Goal: Information Seeking & Learning: Learn about a topic

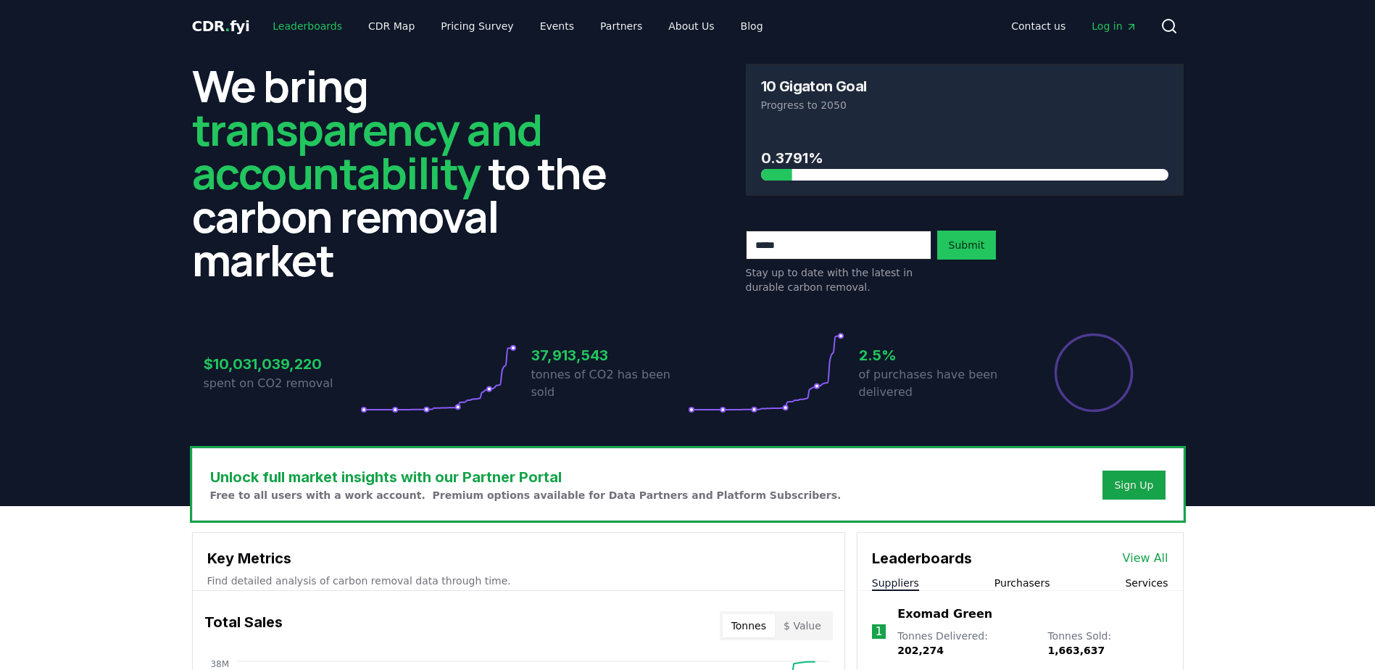
click at [308, 31] on link "Leaderboards" at bounding box center [307, 26] width 93 height 26
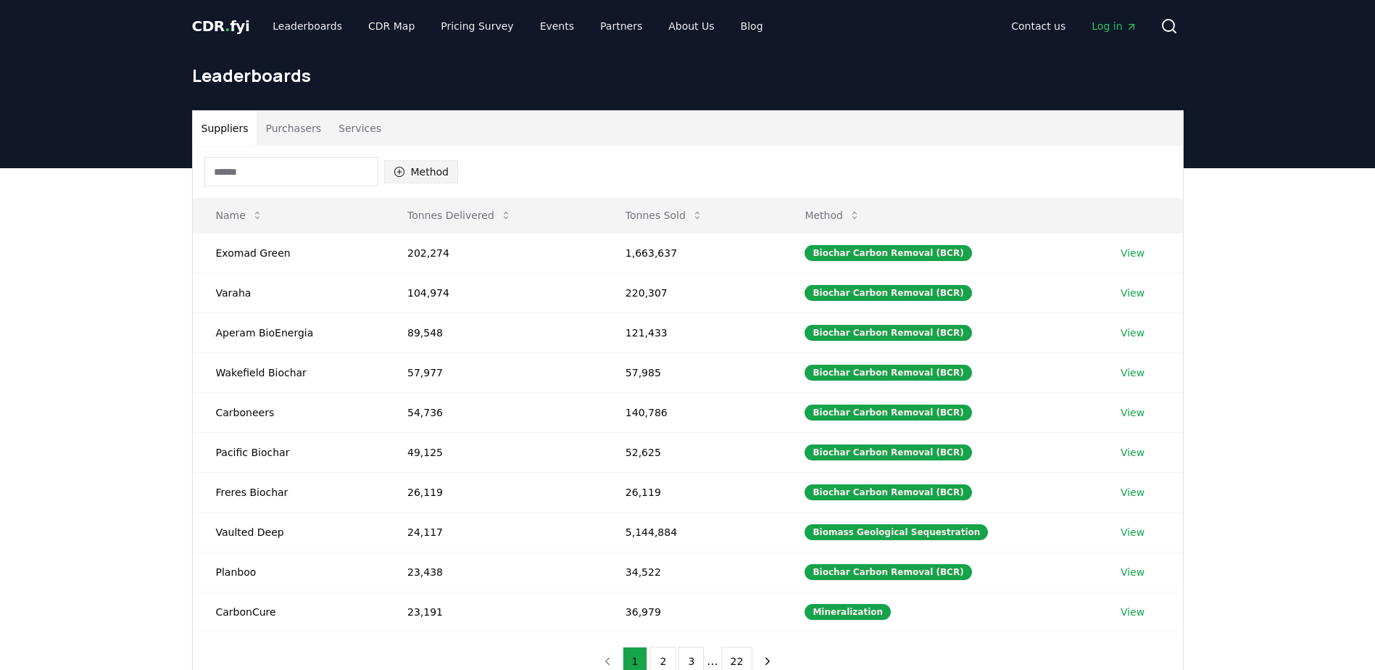
click at [408, 174] on button "Method" at bounding box center [421, 171] width 75 height 23
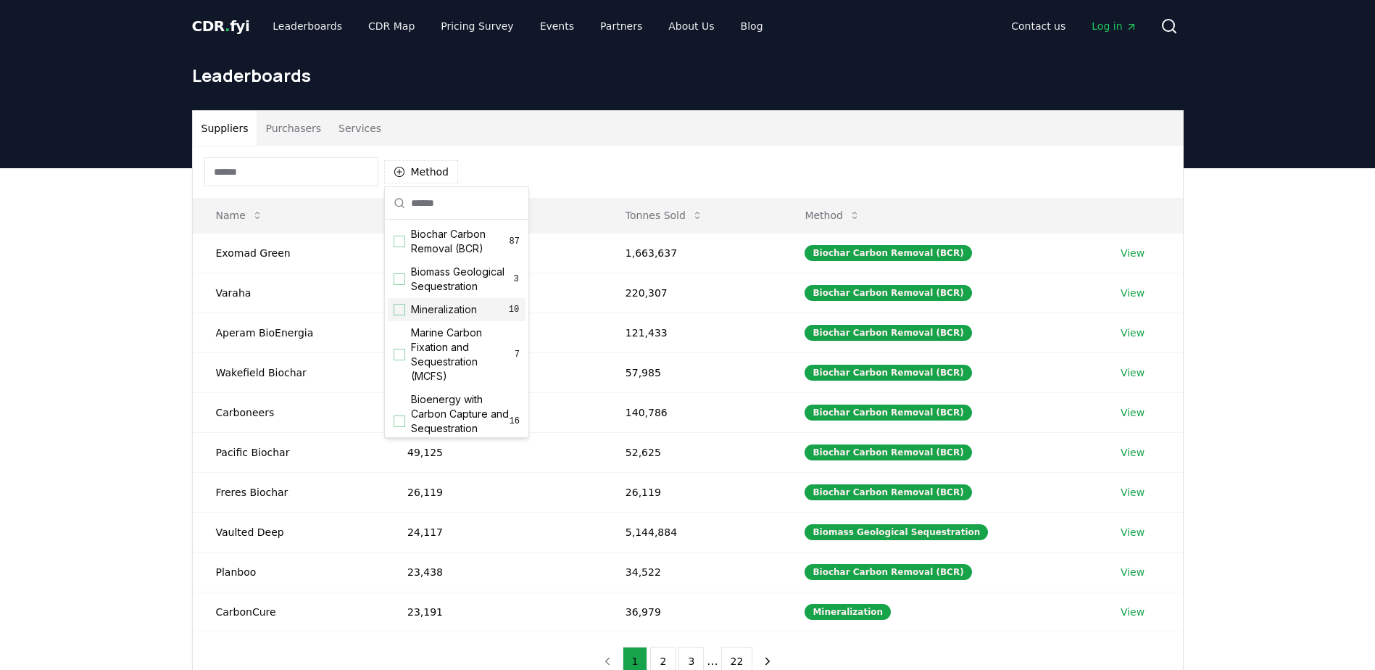
scroll to position [72, 0]
click at [401, 288] on div "Suggestions" at bounding box center [400, 282] width 12 height 12
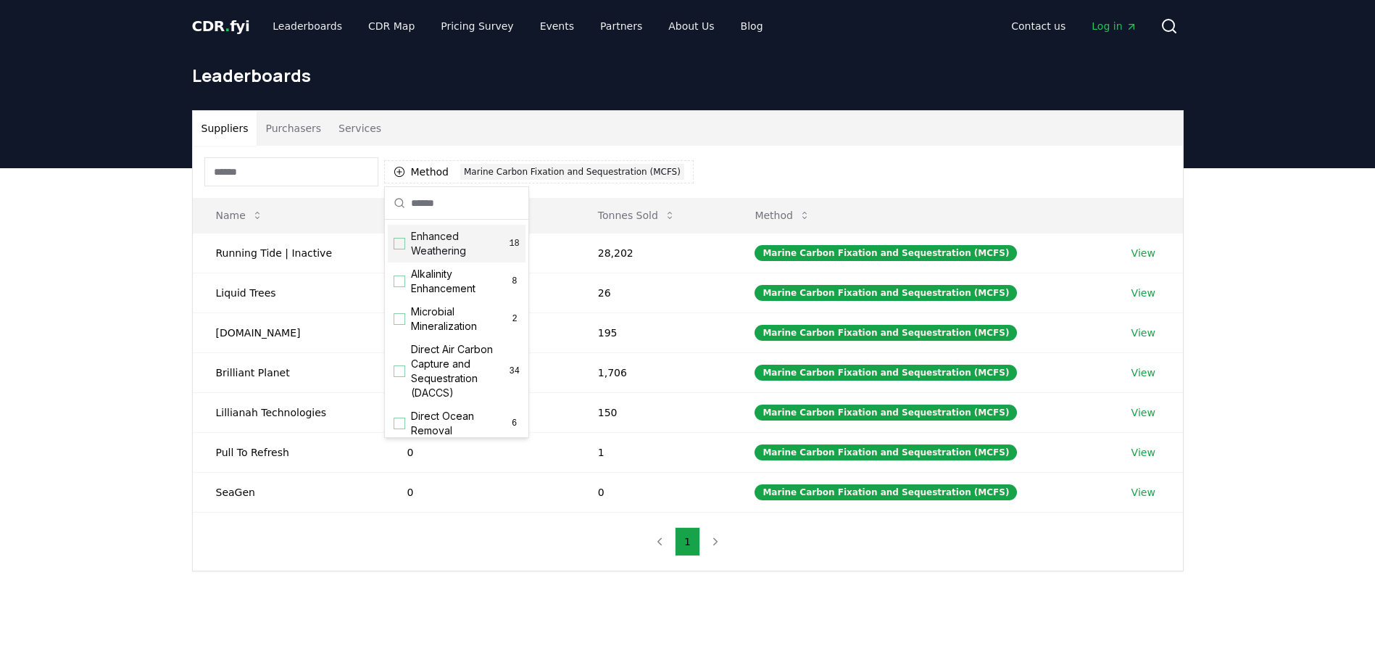
scroll to position [290, 0]
click at [399, 265] on div "Suggestions" at bounding box center [400, 259] width 12 height 12
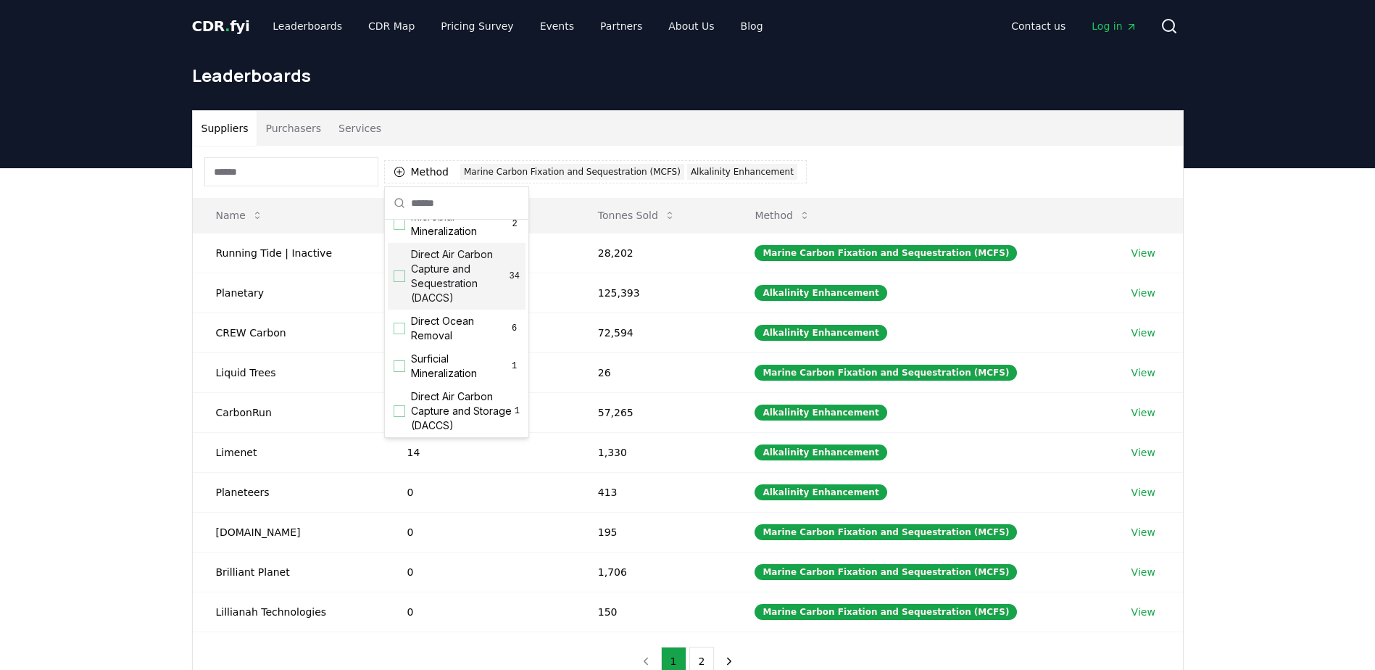
scroll to position [435, 0]
click at [399, 262] on div "Suggestions" at bounding box center [400, 256] width 12 height 12
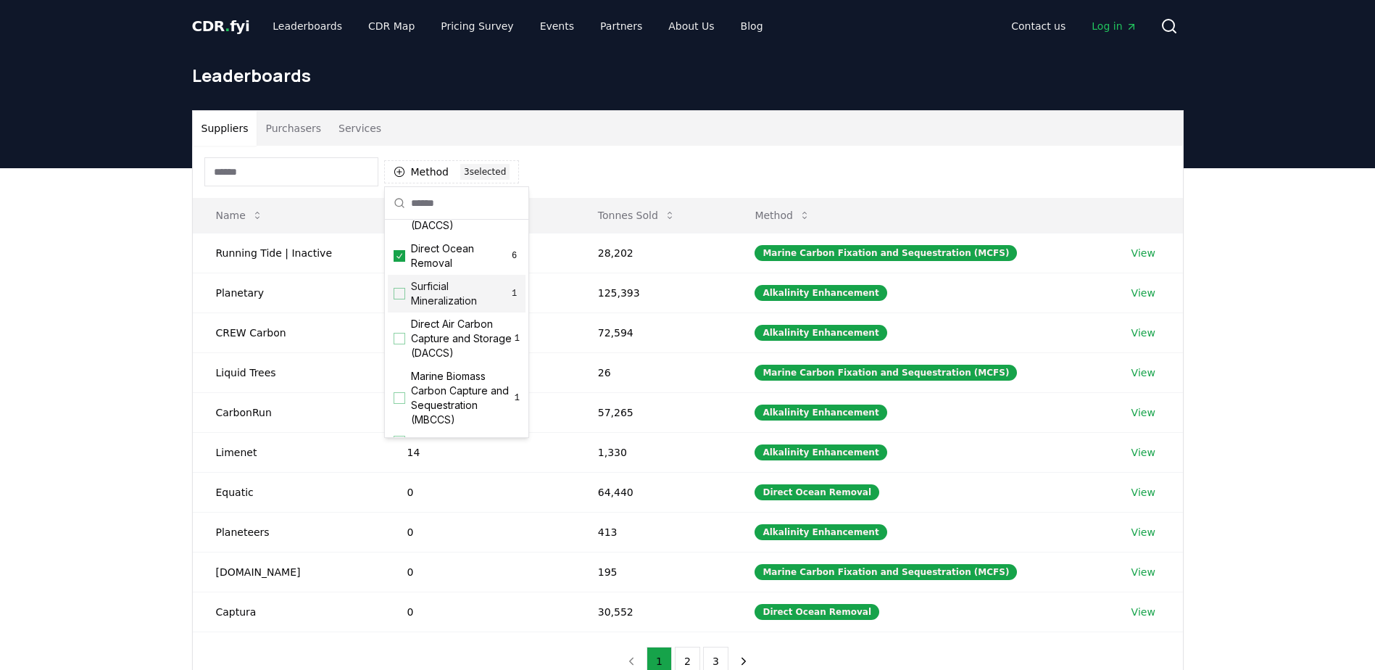
scroll to position [496, 0]
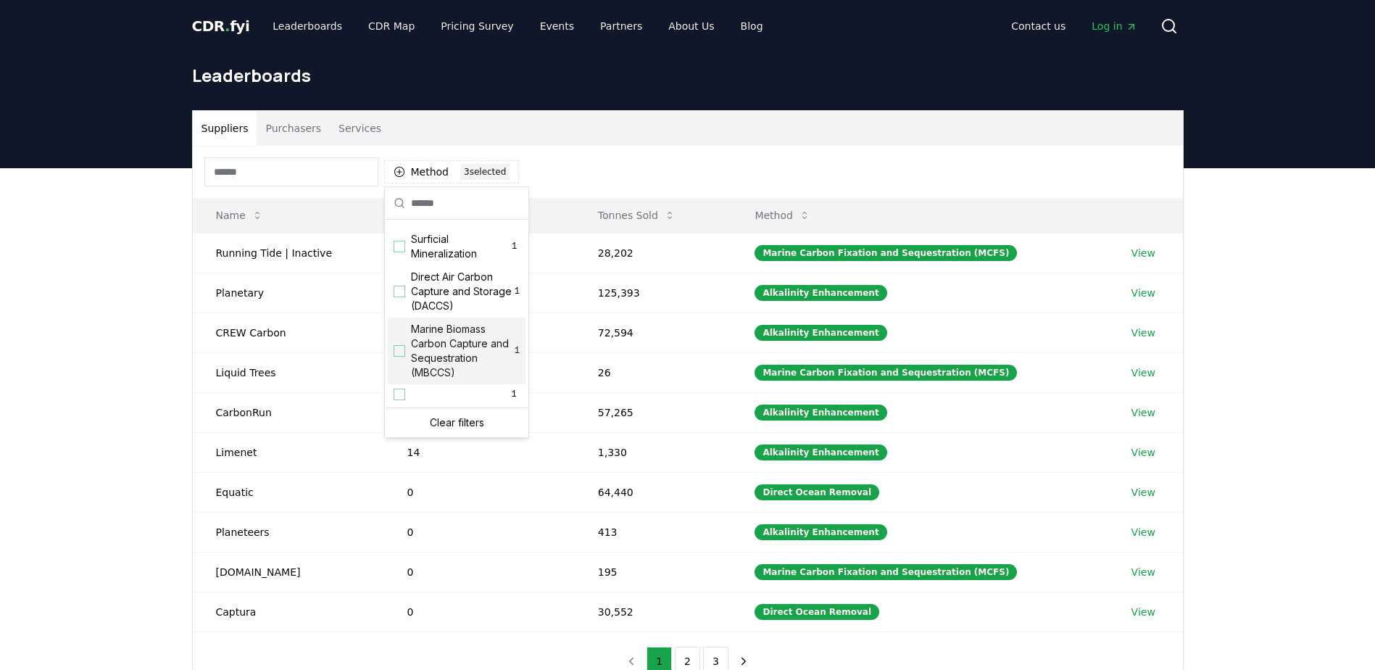
click at [403, 346] on div "Suggestions" at bounding box center [400, 351] width 12 height 12
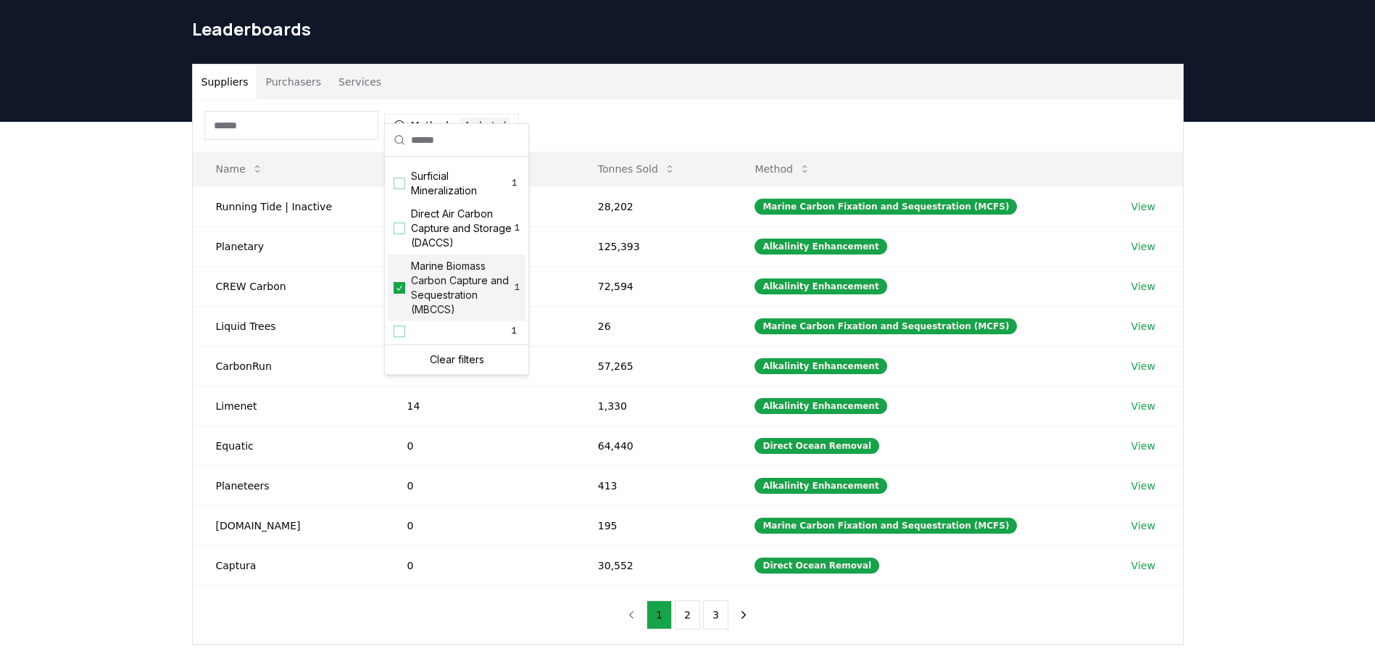
scroll to position [72, 0]
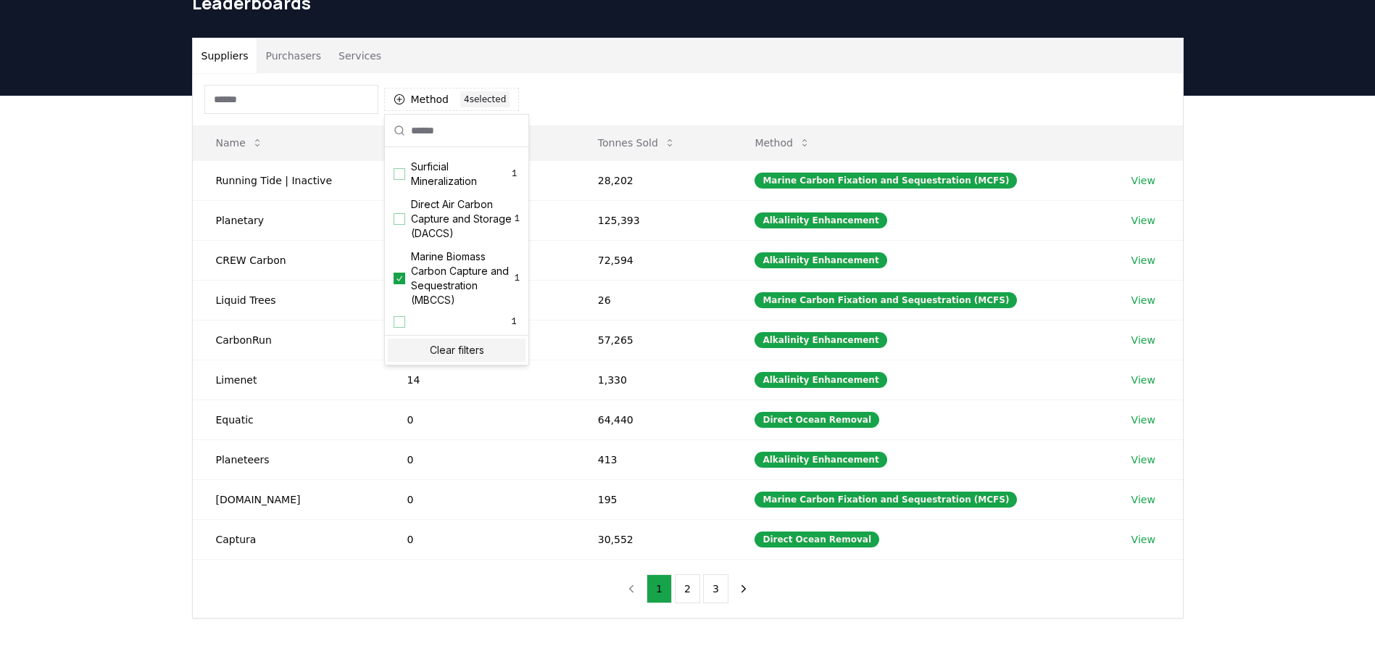
click at [661, 94] on div "Method 4 4 selected" at bounding box center [688, 99] width 990 height 52
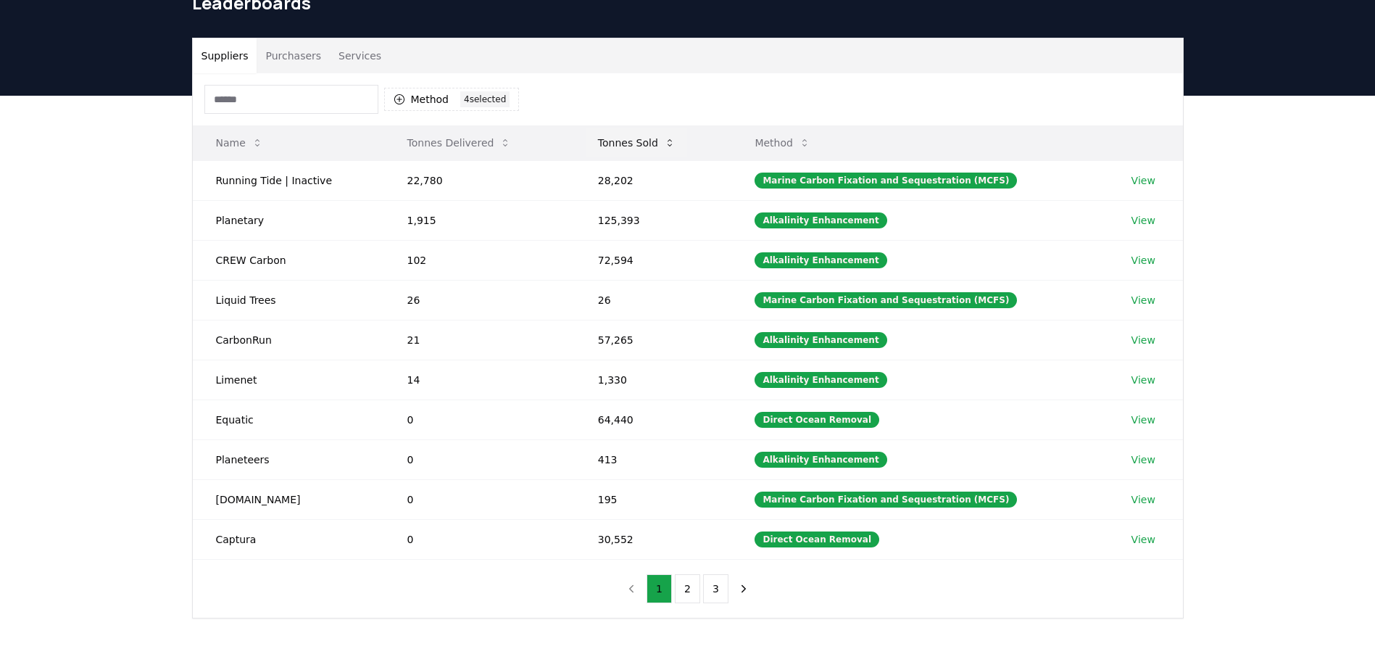
click at [630, 146] on button "Tonnes Sold" at bounding box center [636, 142] width 101 height 29
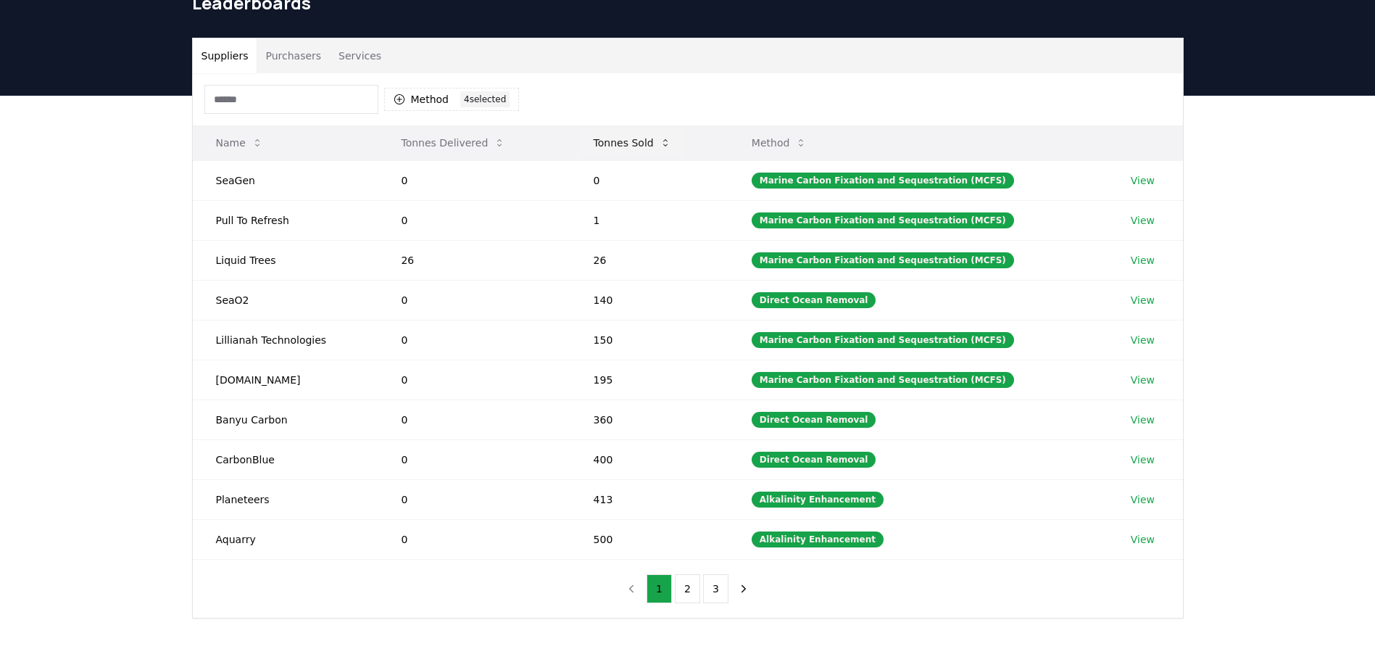
click at [631, 145] on button "Tonnes Sold" at bounding box center [632, 142] width 101 height 29
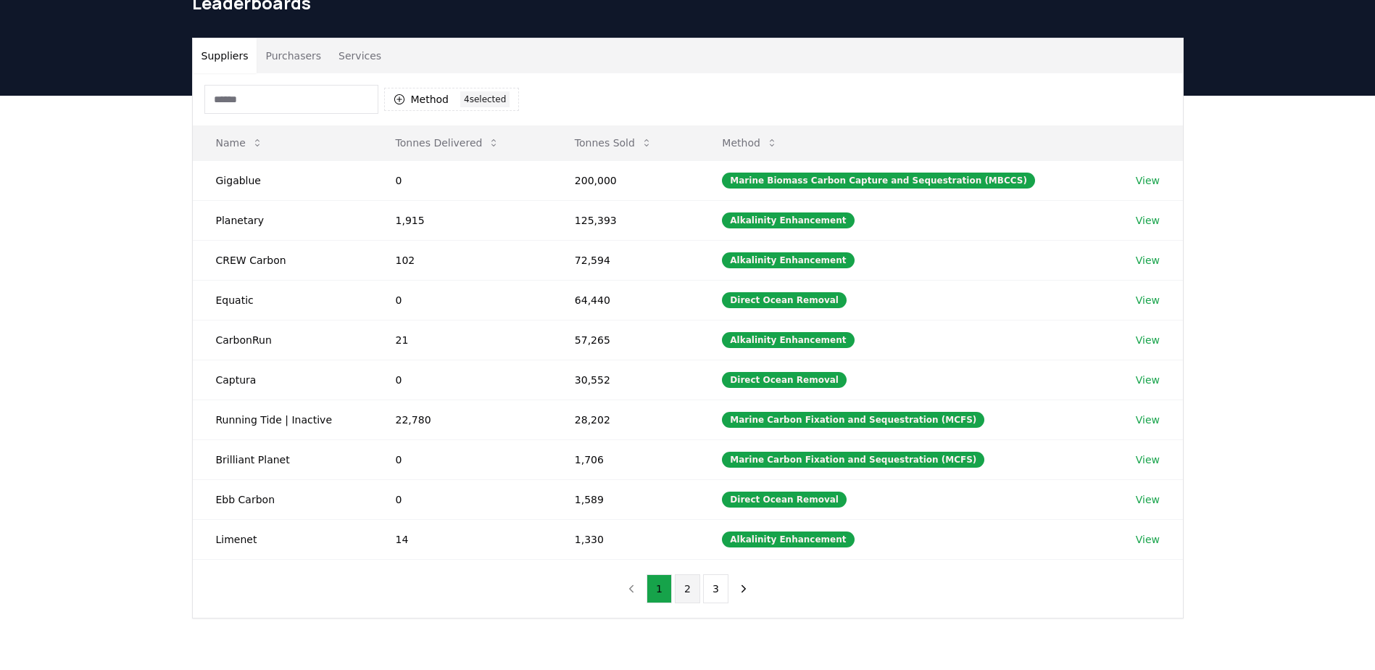
click at [683, 591] on button "2" at bounding box center [687, 588] width 25 height 29
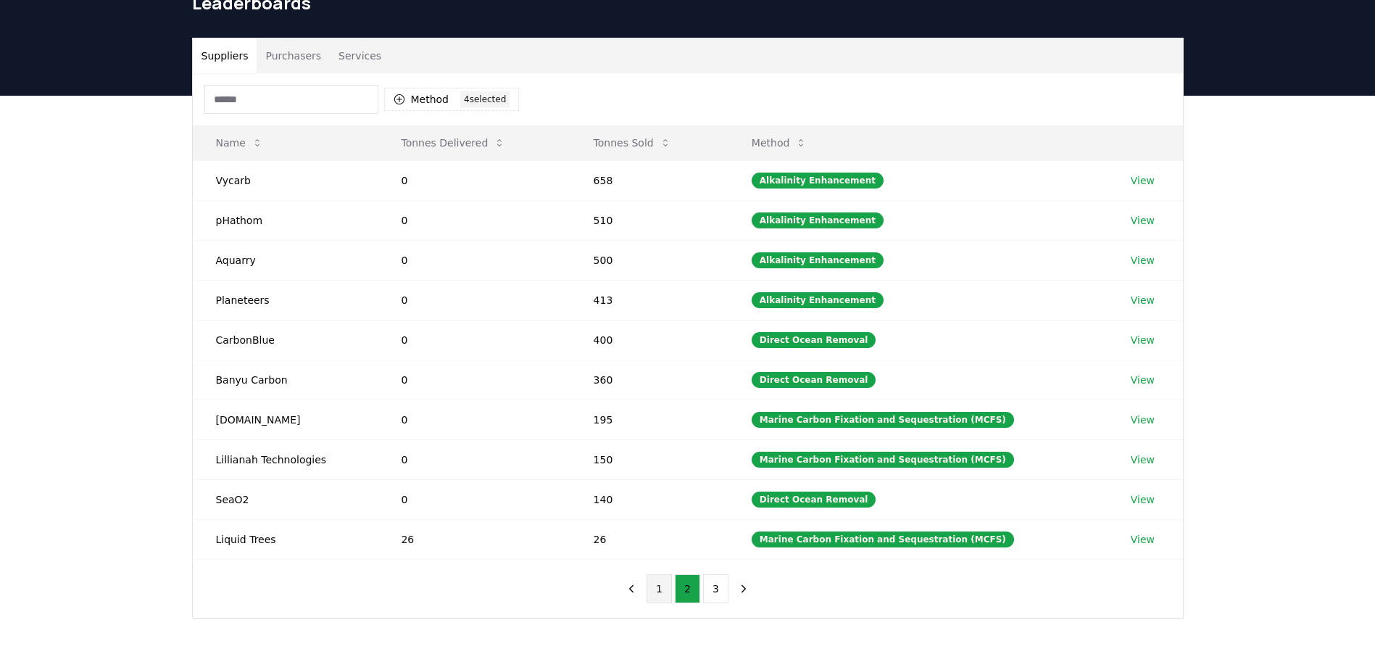
click at [658, 597] on button "1" at bounding box center [658, 588] width 25 height 29
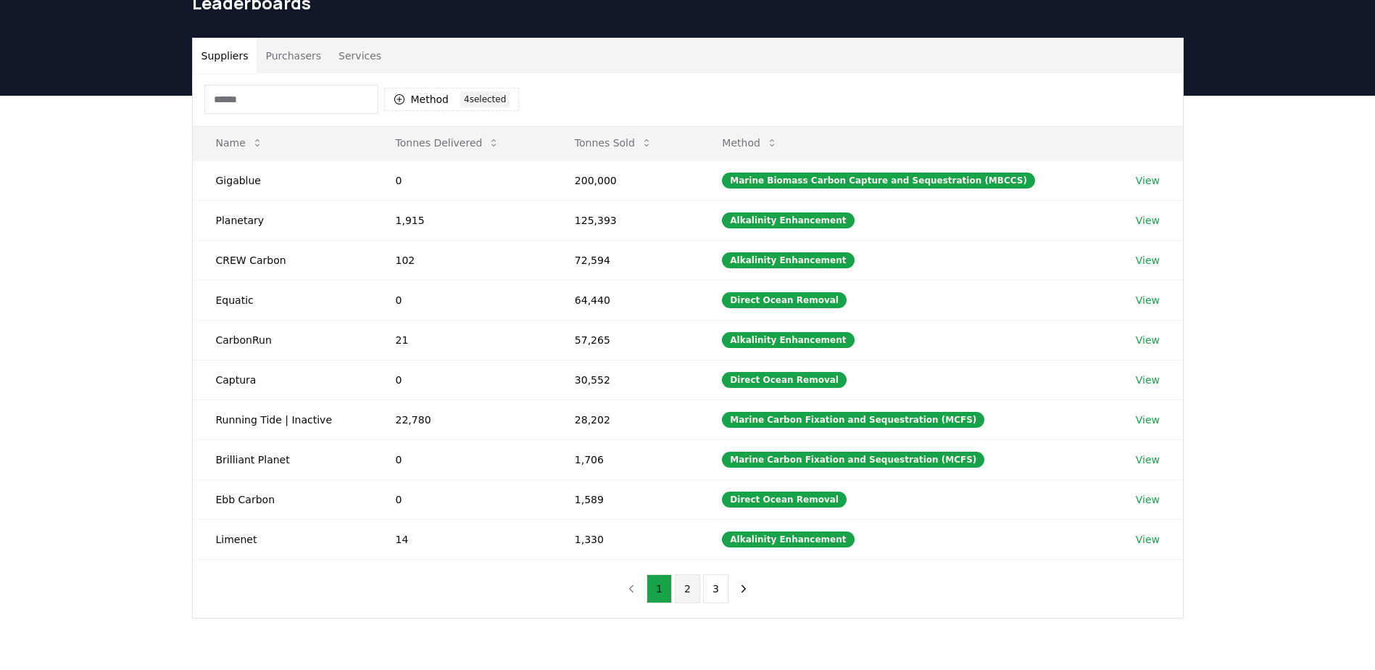
click at [688, 588] on button "2" at bounding box center [687, 588] width 25 height 29
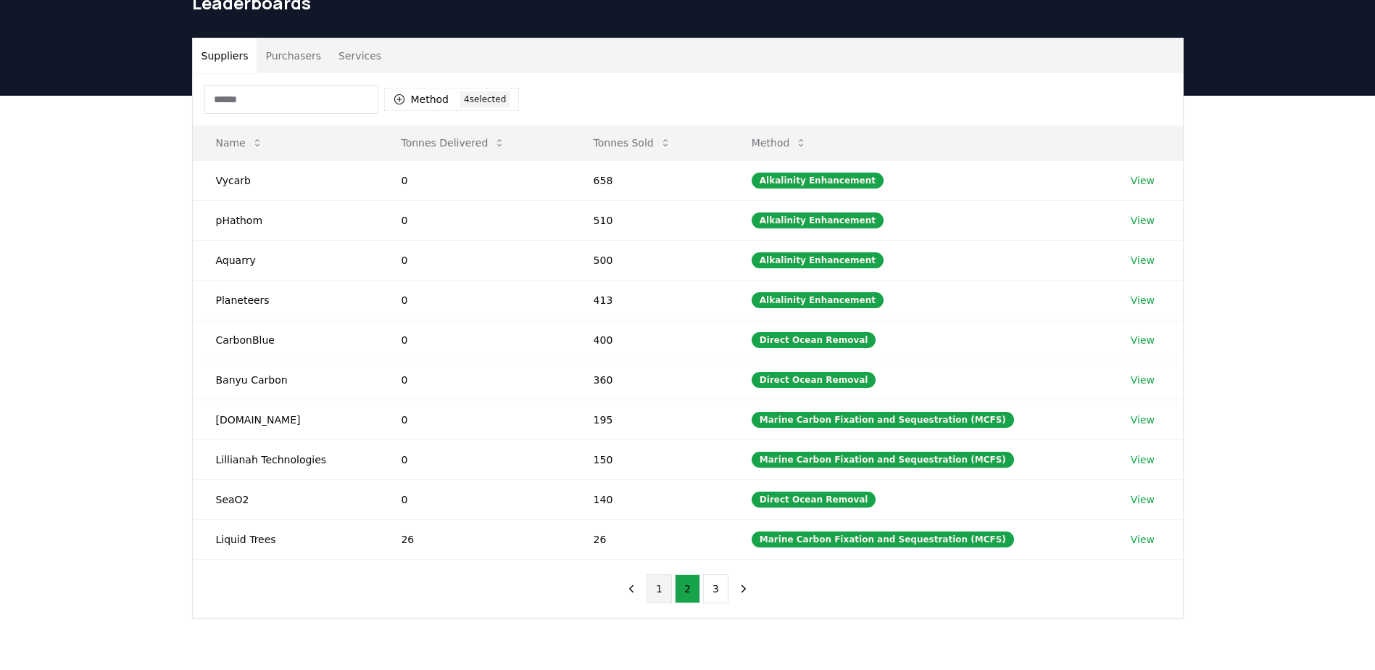
click at [662, 594] on button "1" at bounding box center [658, 588] width 25 height 29
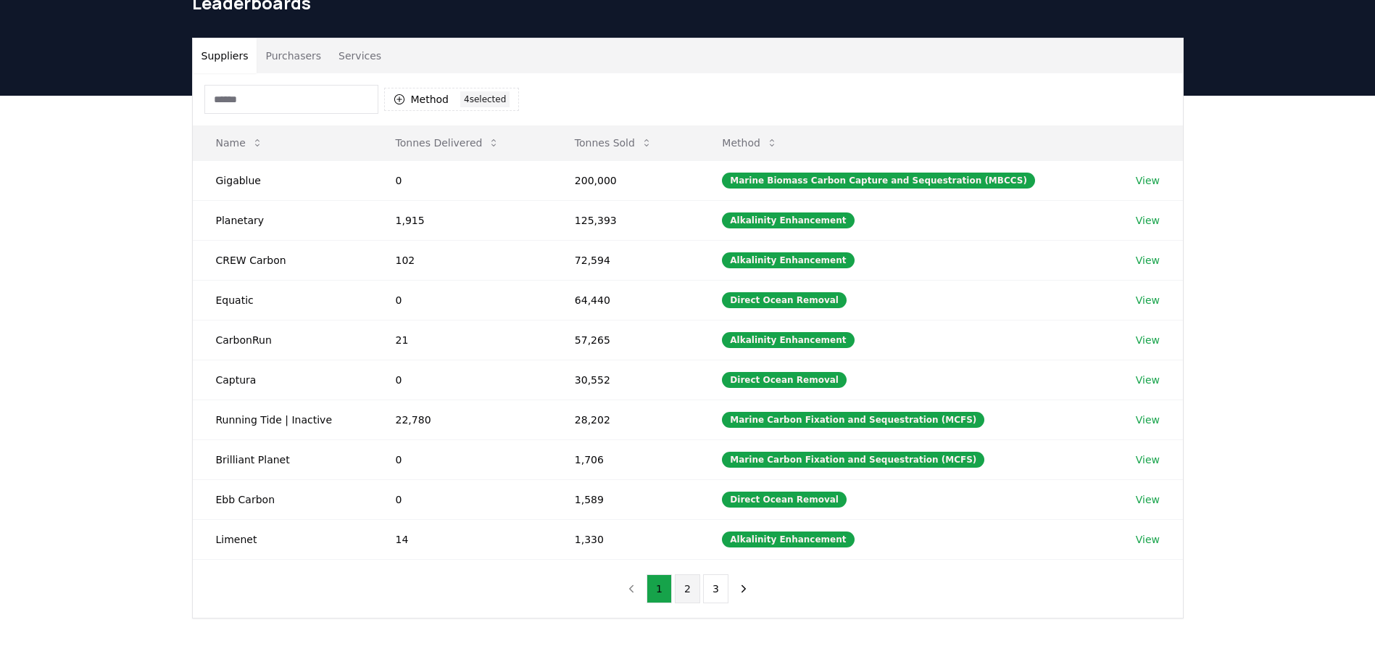
click at [689, 586] on button "2" at bounding box center [687, 588] width 25 height 29
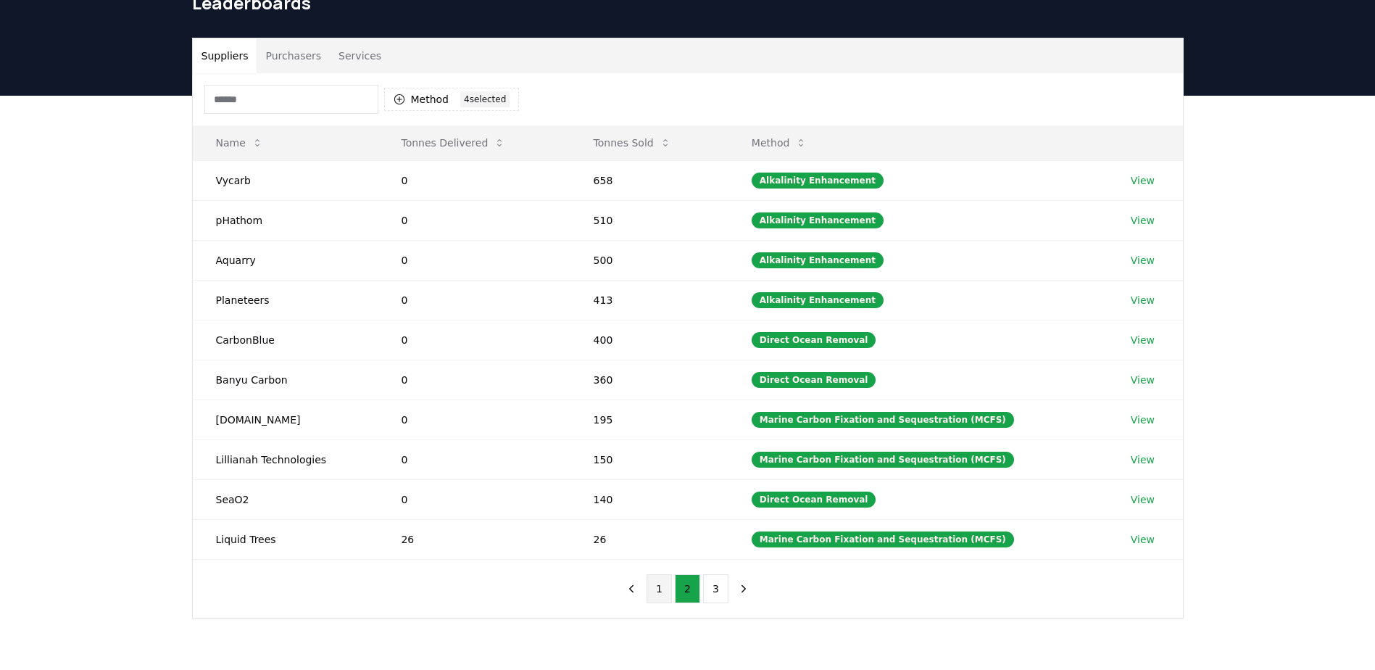
click at [657, 597] on button "1" at bounding box center [658, 588] width 25 height 29
